Goal: Task Accomplishment & Management: Use online tool/utility

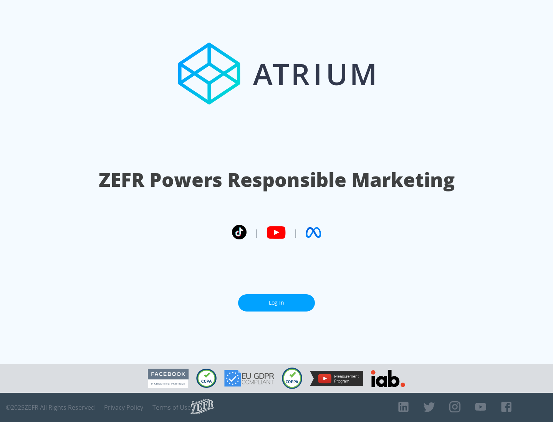
click at [276, 303] on link "Log In" at bounding box center [276, 302] width 77 height 17
